Goal: Task Accomplishment & Management: Use online tool/utility

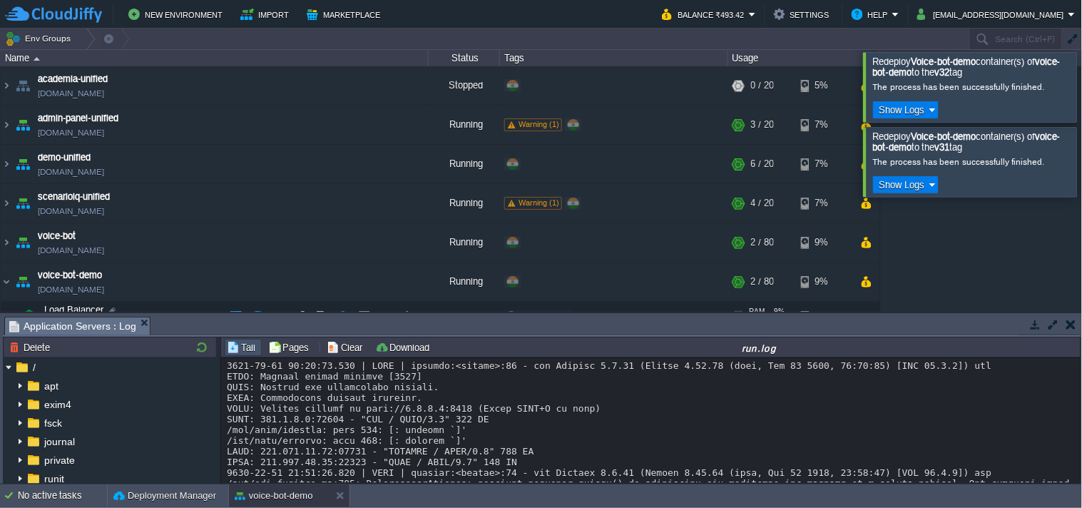
scroll to position [1012, 0]
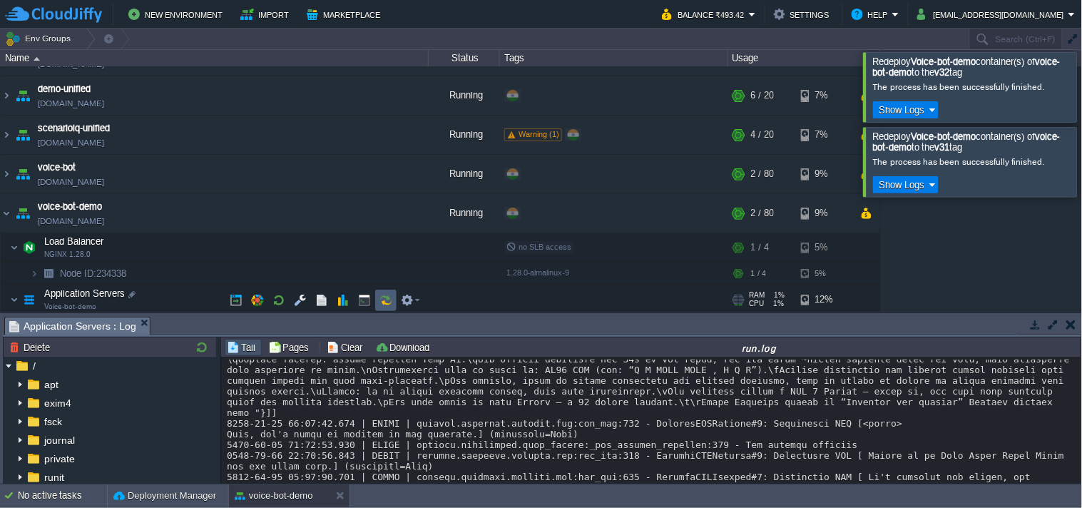
click at [380, 297] on button "button" at bounding box center [386, 300] width 13 height 13
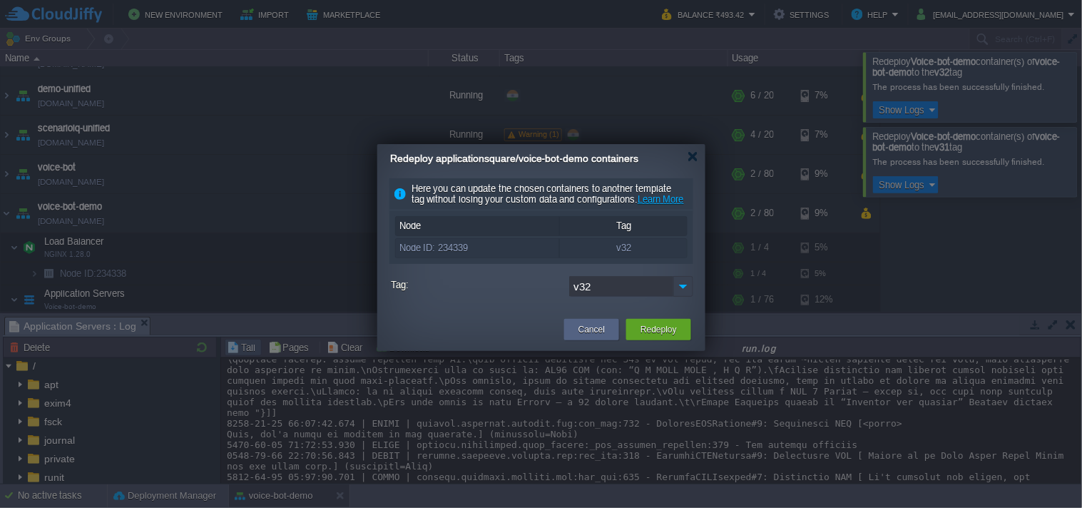
click at [679, 295] on img at bounding box center [684, 286] width 20 height 21
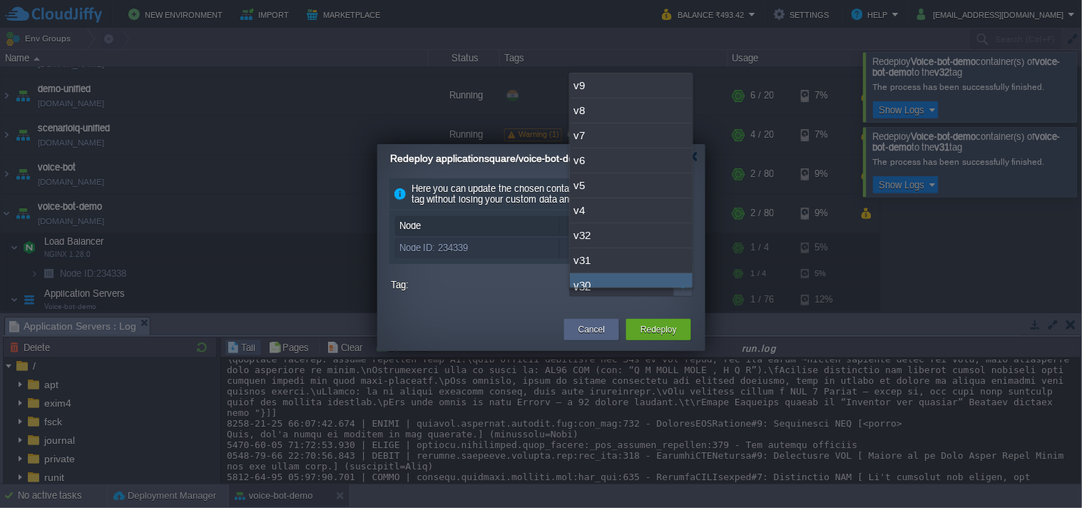
click at [550, 325] on div "Cancel Redeploy" at bounding box center [541, 330] width 328 height 41
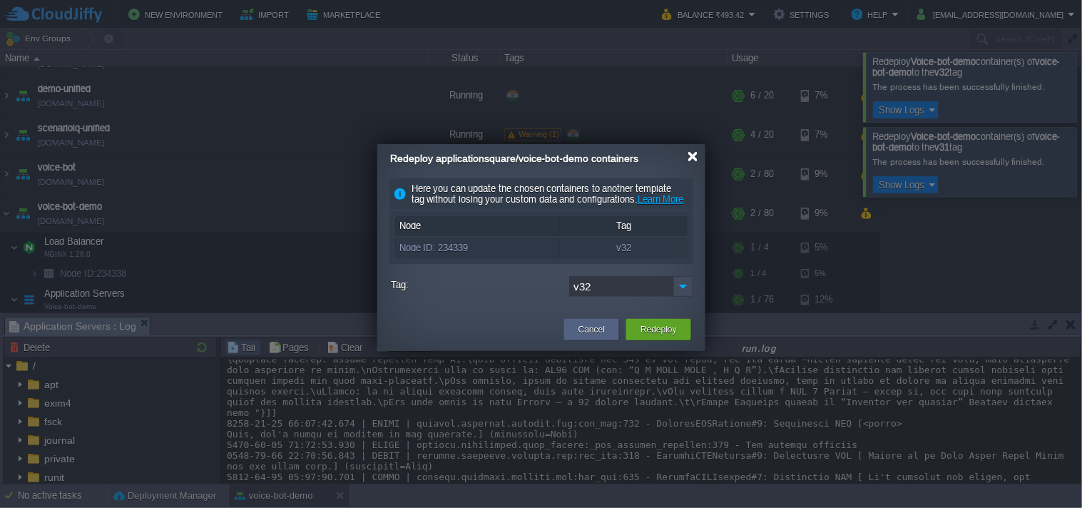
click at [695, 161] on div at bounding box center [693, 156] width 11 height 11
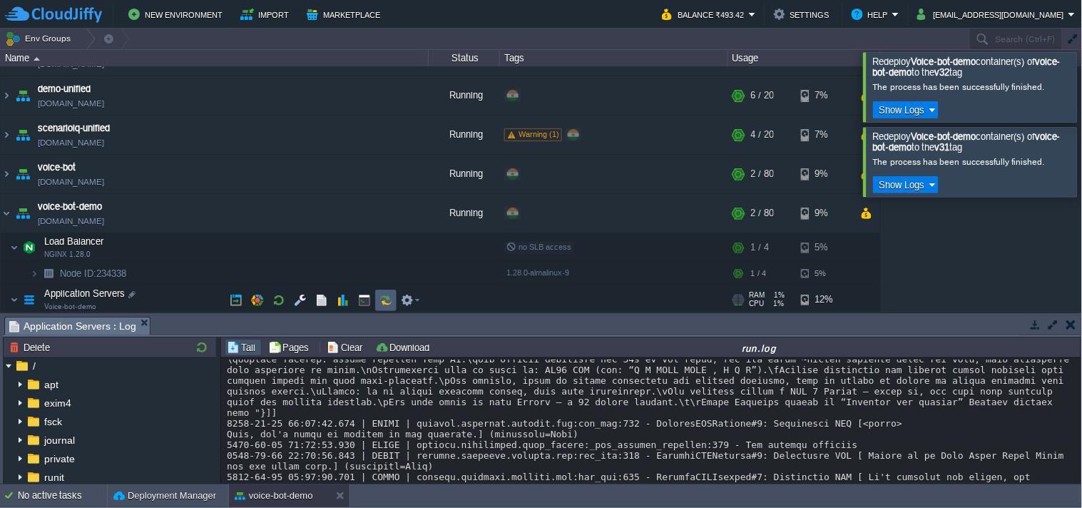
click at [383, 298] on button "button" at bounding box center [386, 300] width 13 height 13
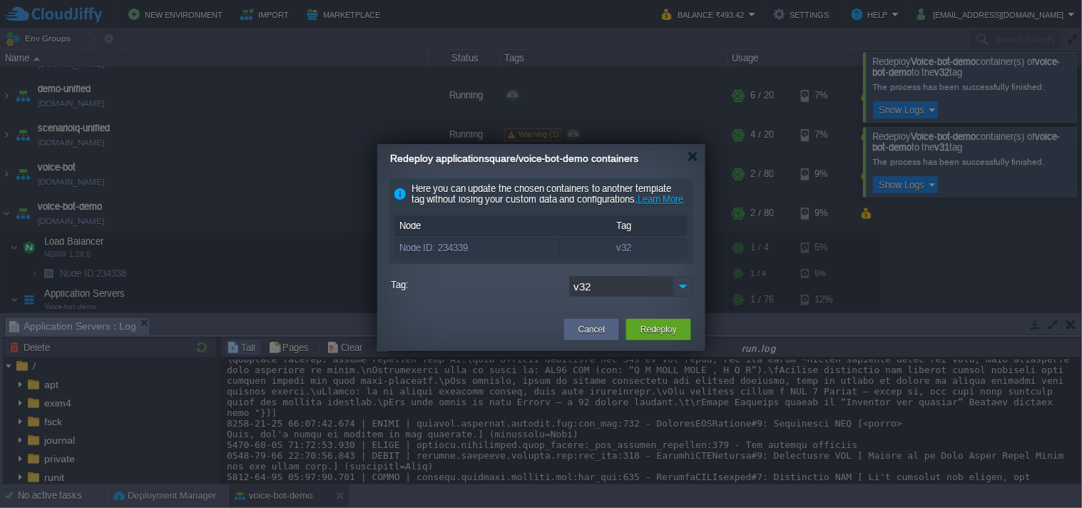
click at [686, 297] on img at bounding box center [684, 286] width 20 height 21
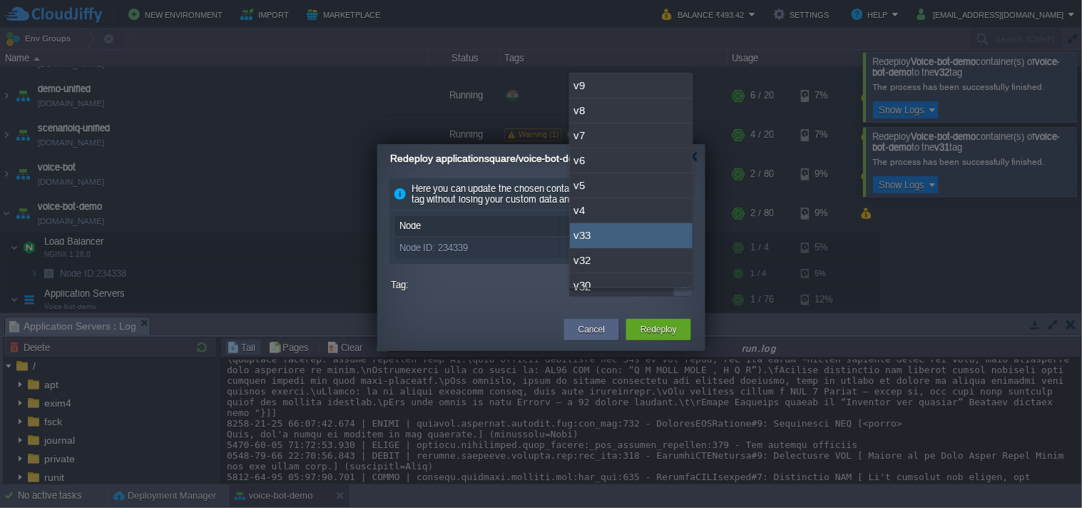
click at [611, 225] on div "v33" at bounding box center [631, 235] width 123 height 25
type input "v33"
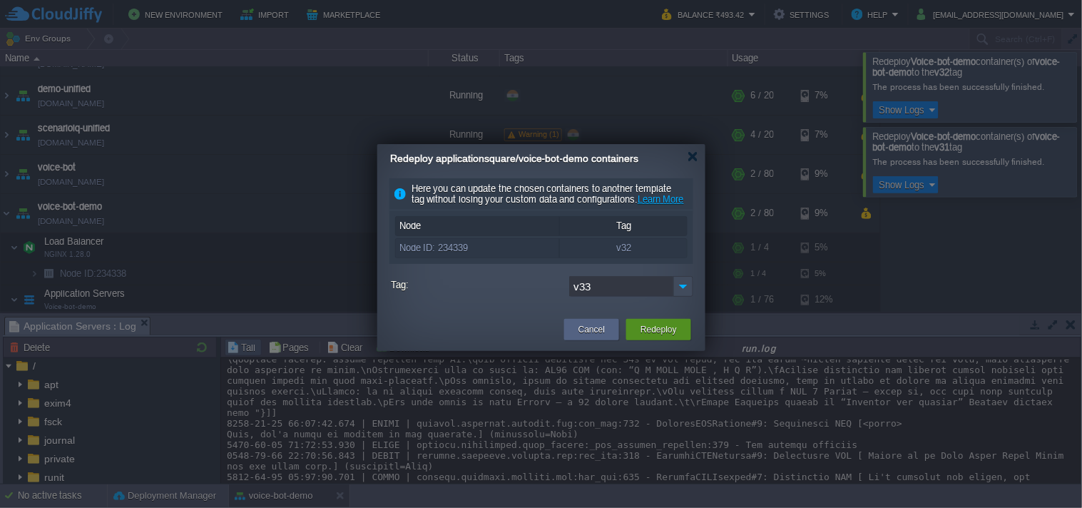
click at [639, 340] on div "Redeploy" at bounding box center [659, 329] width 44 height 21
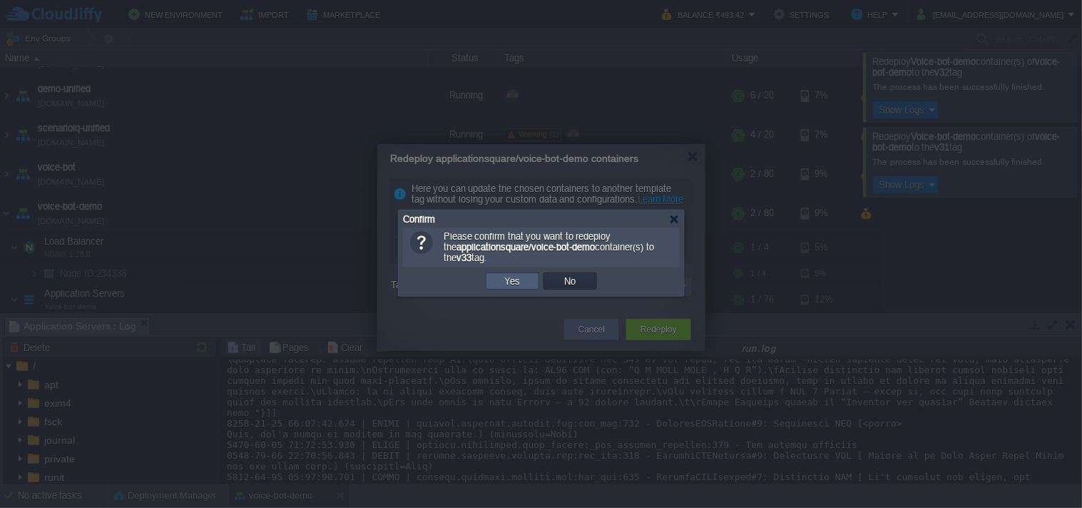
click at [515, 274] on td "Yes" at bounding box center [513, 281] width 54 height 17
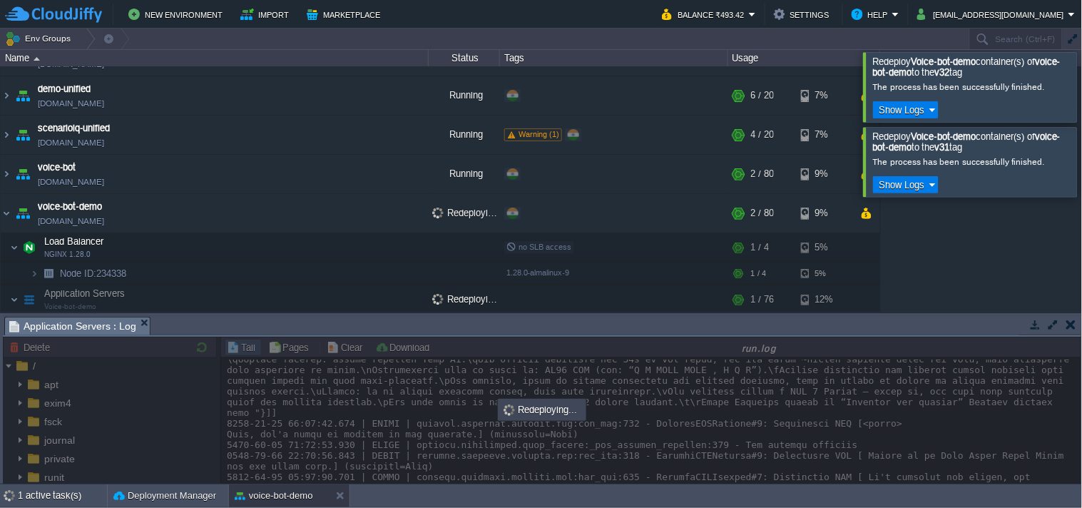
click at [1082, 86] on div at bounding box center [1100, 86] width 0 height 69
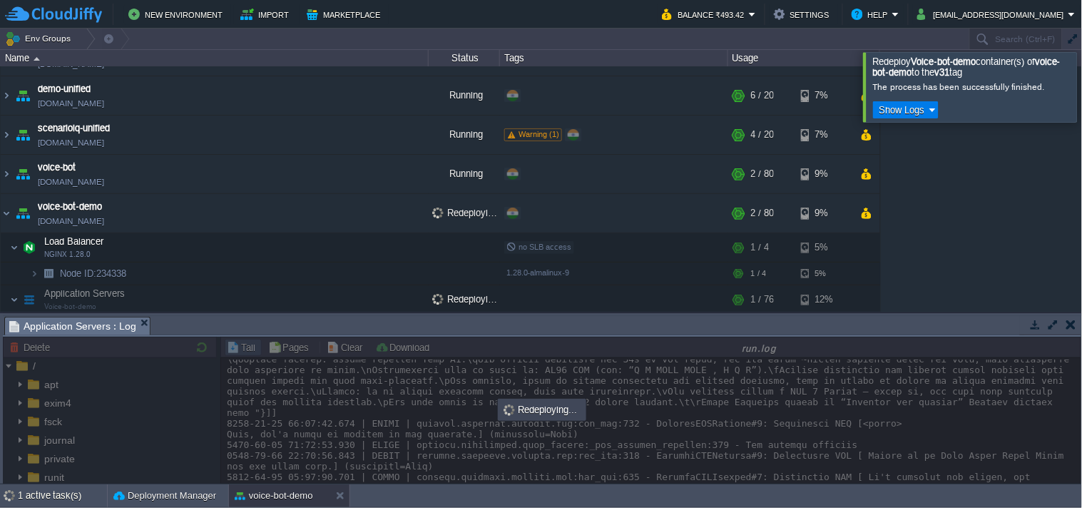
click at [1082, 109] on div at bounding box center [1100, 86] width 0 height 69
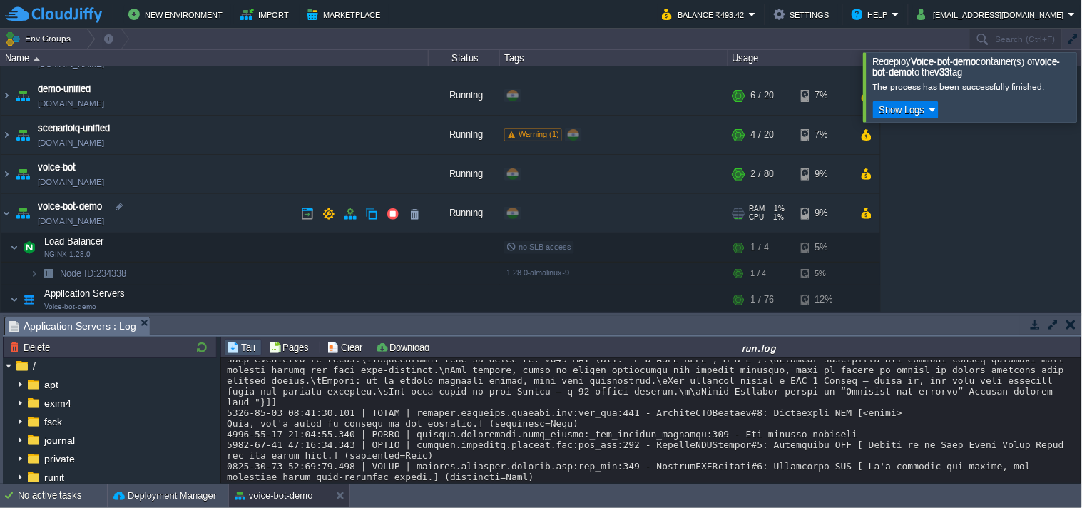
click at [53, 222] on link "[DOMAIN_NAME]" at bounding box center [71, 221] width 66 height 14
